Goal: Information Seeking & Learning: Learn about a topic

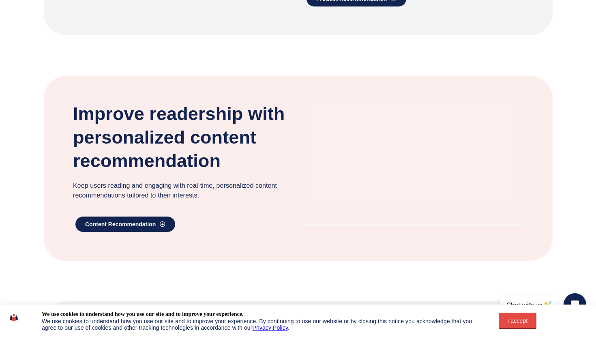
scroll to position [458, 0]
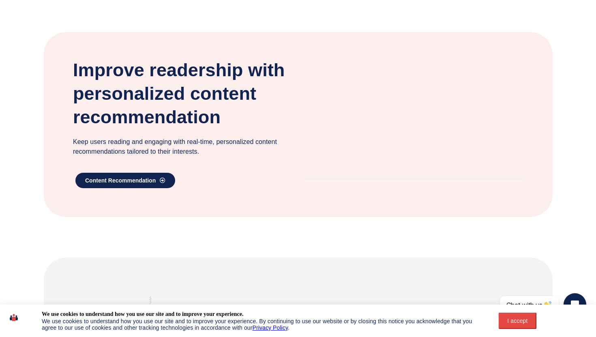
click at [520, 323] on div "I accept" at bounding box center [518, 321] width 28 height 6
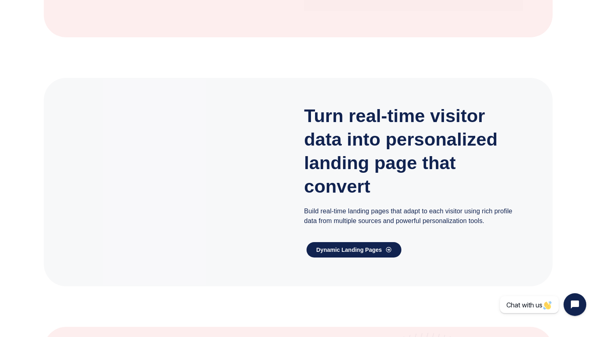
scroll to position [1312, 0]
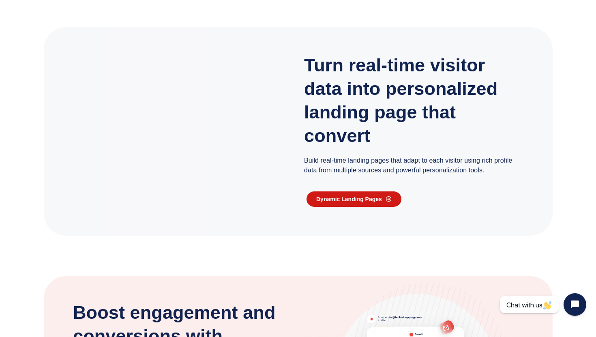
click at [366, 198] on span "Dynamic Landing Pages" at bounding box center [349, 199] width 66 height 6
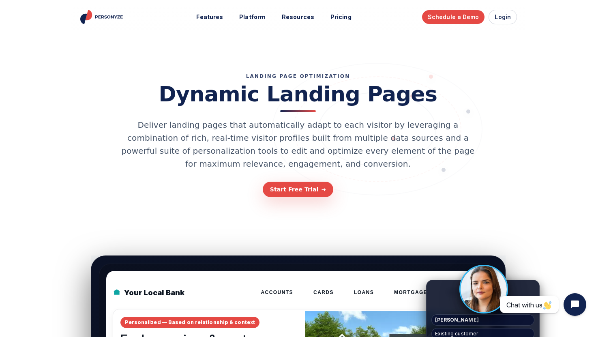
click at [531, 124] on div "Landing Page Optimization Dynamic Landing Pages Deliver landing pages that auto…" at bounding box center [298, 137] width 486 height 197
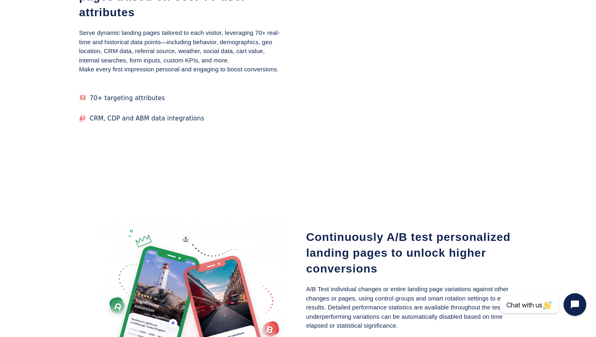
scroll to position [1309, 0]
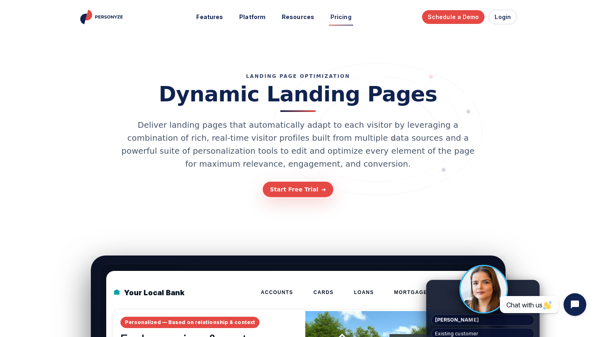
click at [343, 18] on link "Pricing" at bounding box center [341, 17] width 32 height 15
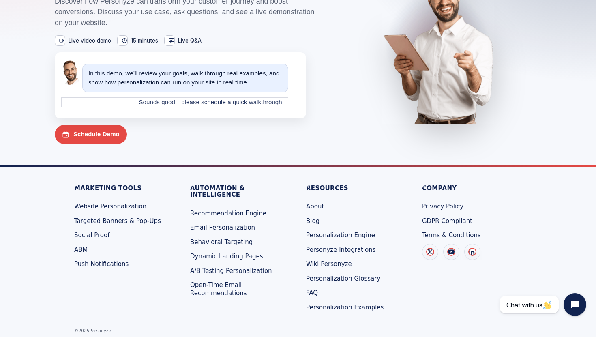
scroll to position [2271, 0]
